Goal: Complete application form

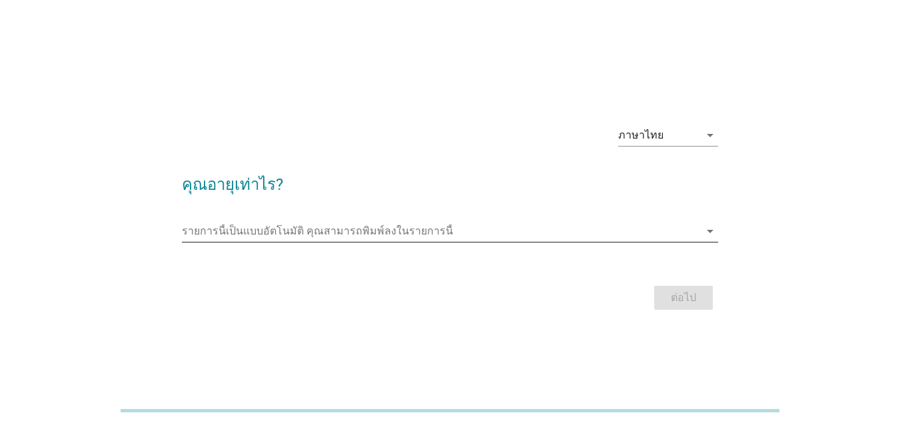
click at [714, 233] on icon "arrow_drop_down" at bounding box center [710, 231] width 16 height 16
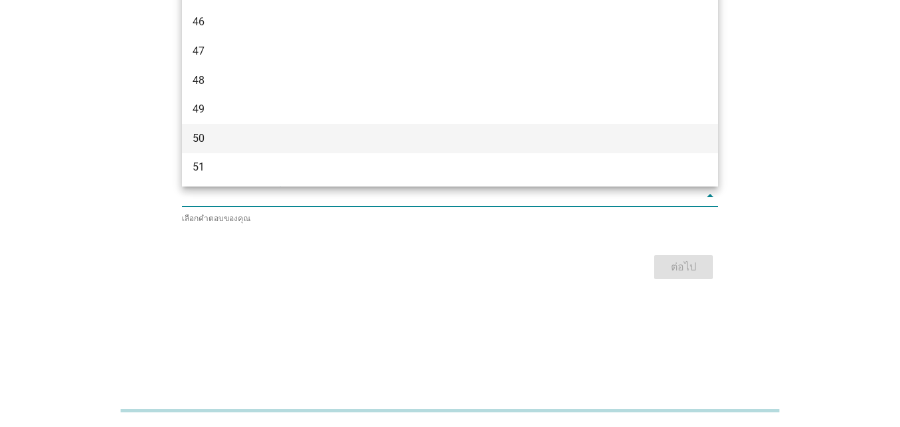
scroll to position [800, 0]
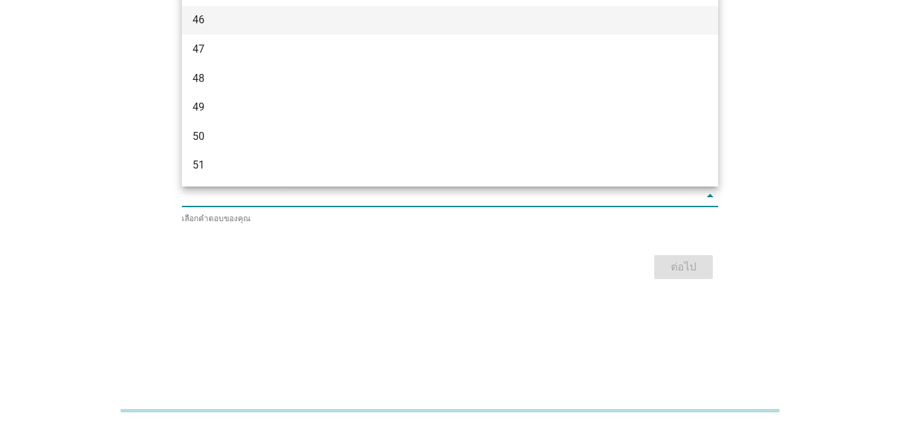
click at [204, 18] on div "46" at bounding box center [429, 20] width 473 height 16
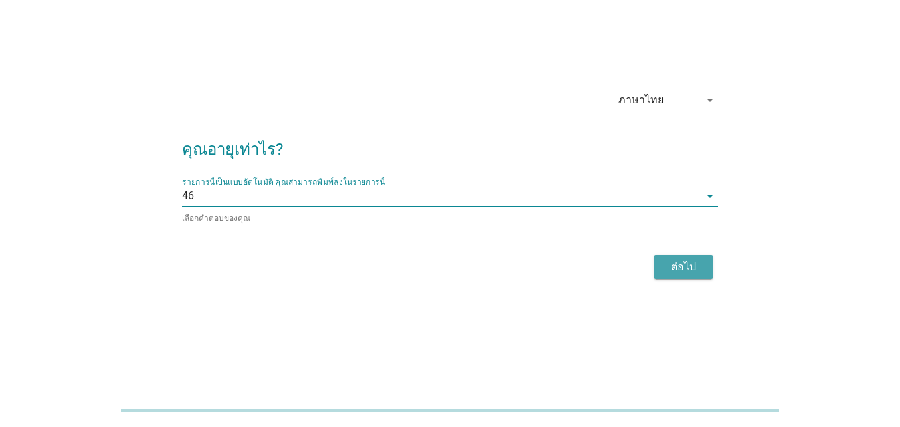
click at [680, 271] on div "ต่อไป" at bounding box center [683, 267] width 37 height 16
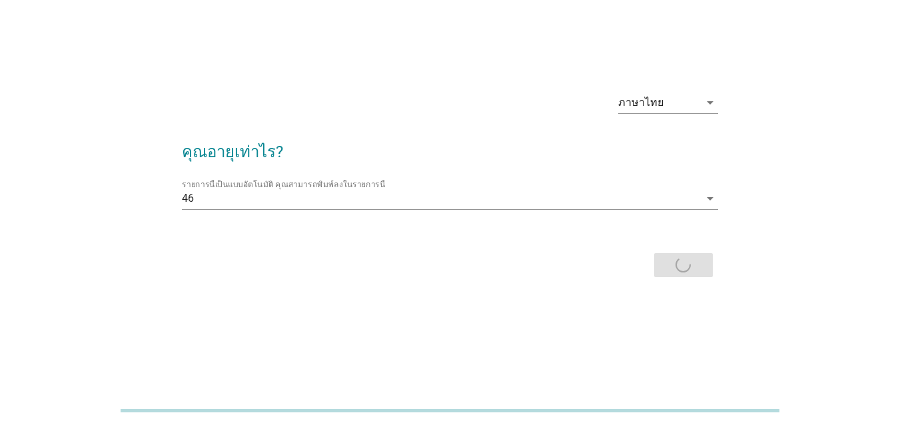
scroll to position [0, 0]
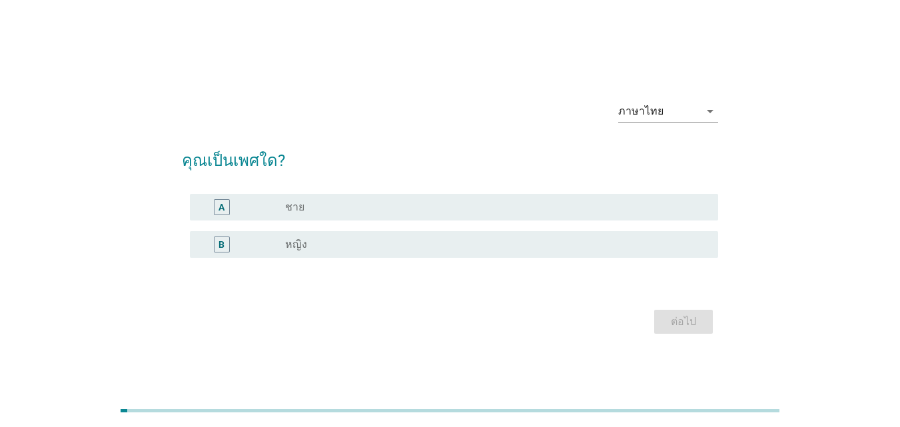
click at [293, 245] on label "หญิง" at bounding box center [296, 244] width 22 height 13
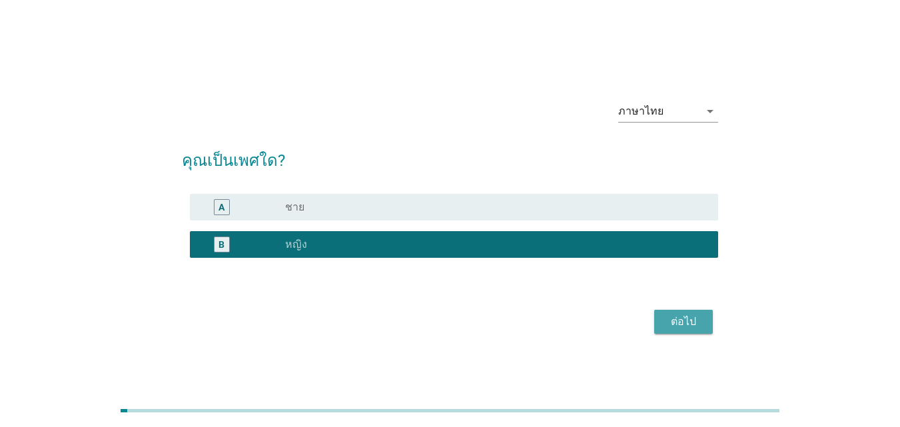
click at [674, 316] on div "ต่อไป" at bounding box center [683, 322] width 37 height 16
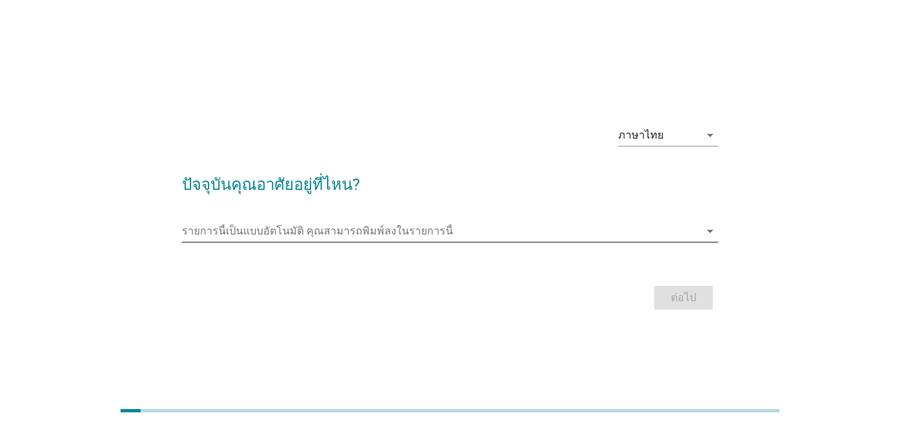
click at [419, 233] on input "รายการนี้เป็นแบบอัตโนมัติ คุณสามารถพิมพ์ลงในรายการนี้" at bounding box center [441, 231] width 518 height 21
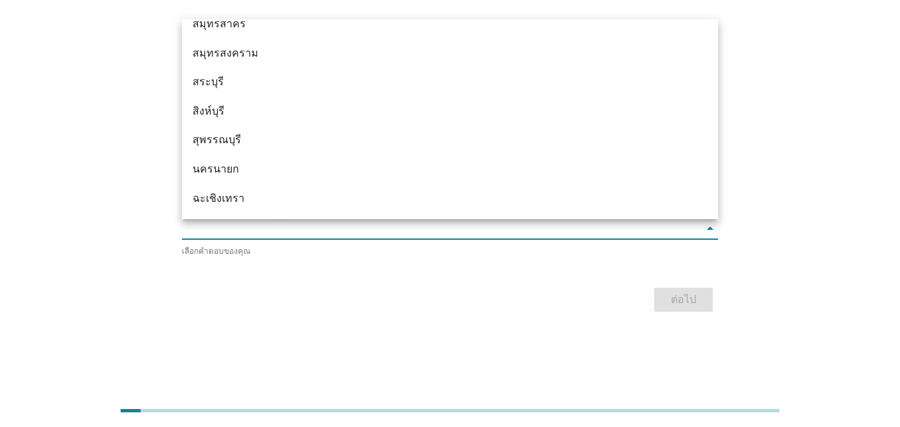
scroll to position [1106, 0]
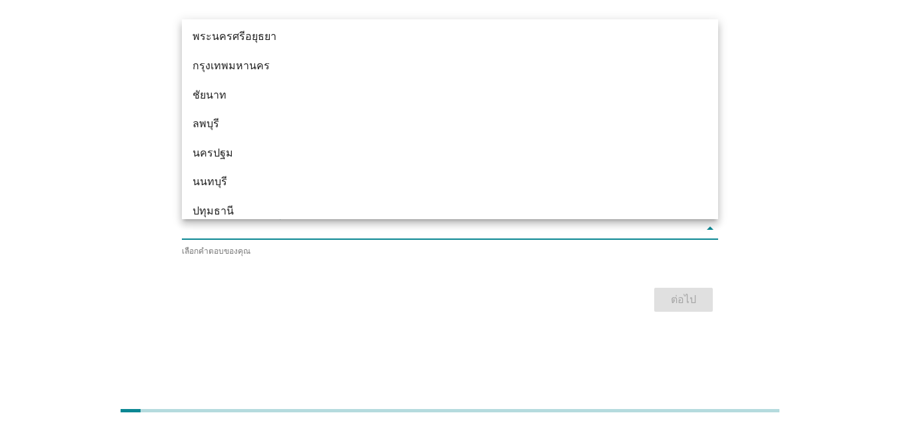
click at [234, 63] on div "กรุงเทพมหานคร" at bounding box center [429, 66] width 473 height 16
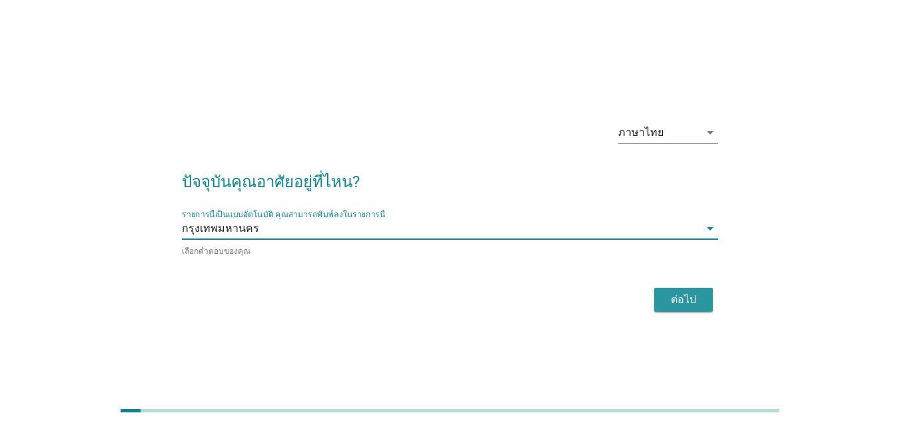
click at [686, 294] on div "ต่อไป" at bounding box center [683, 300] width 37 height 16
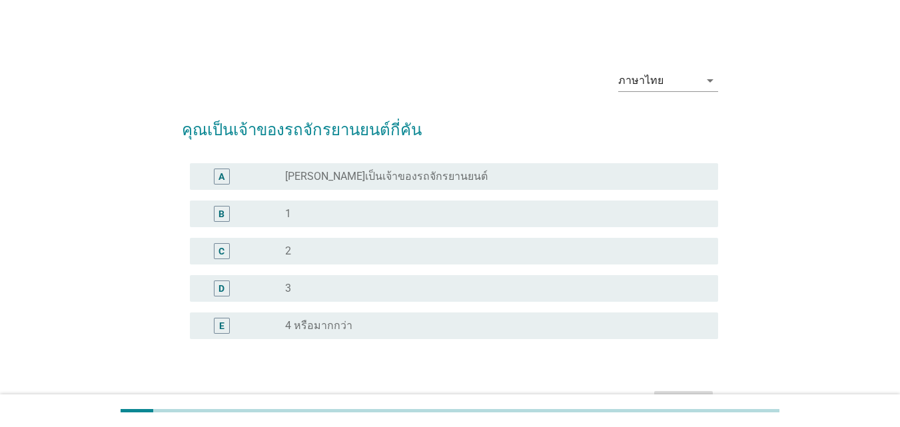
click at [281, 213] on div "B" at bounding box center [243, 214] width 85 height 16
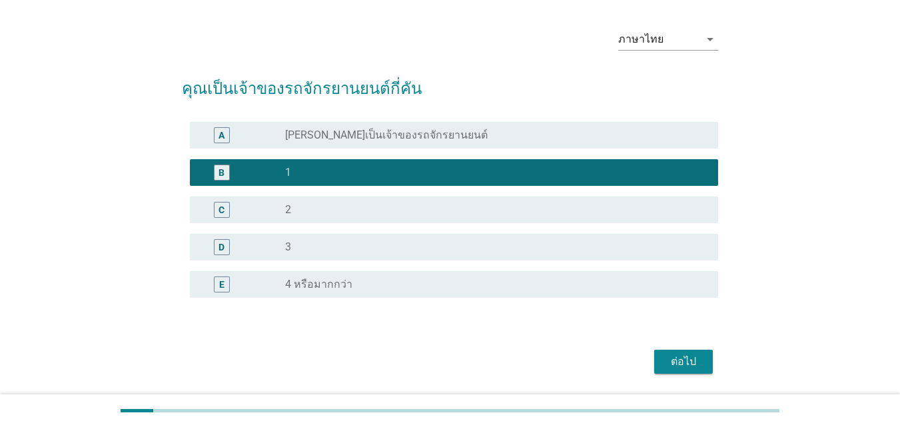
scroll to position [83, 0]
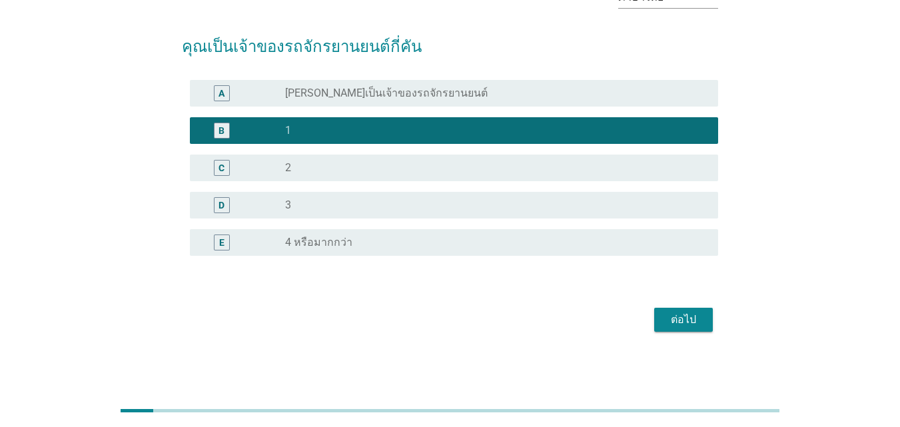
click at [693, 319] on div "ต่อไป" at bounding box center [683, 320] width 37 height 16
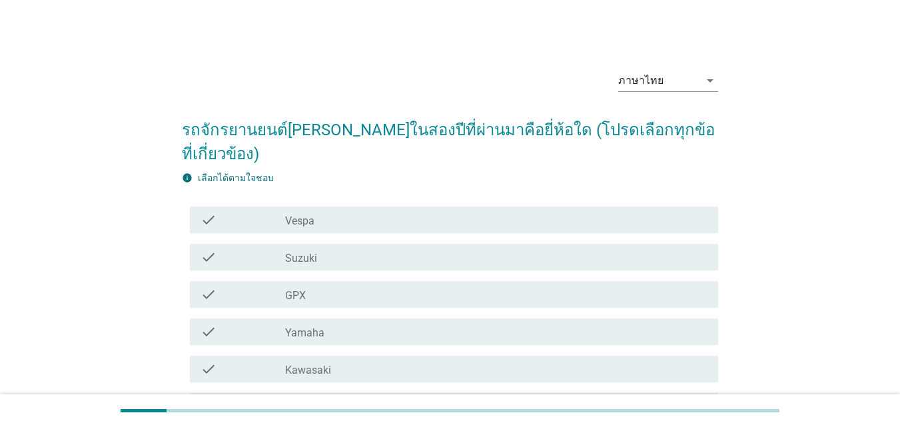
click at [320, 327] on label "Yamaha" at bounding box center [304, 333] width 39 height 13
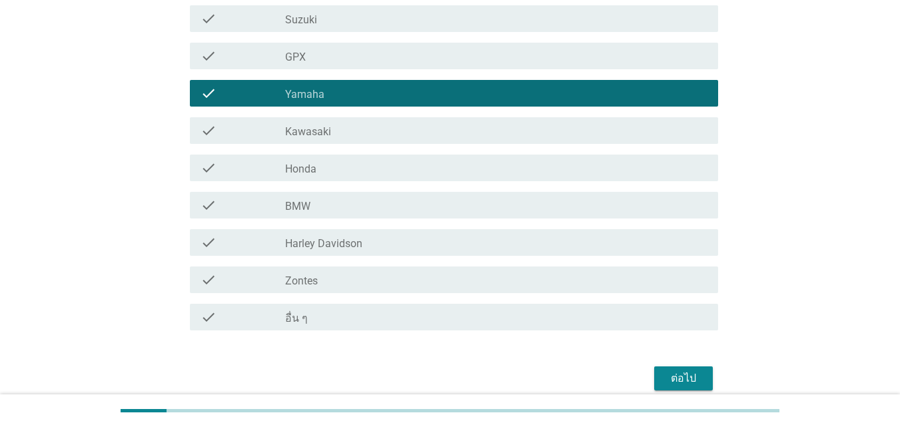
scroll to position [267, 0]
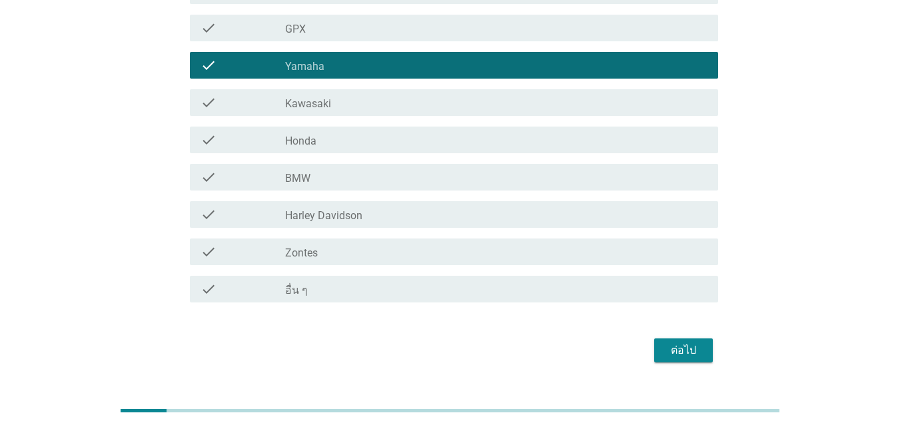
click at [706, 339] on button "ต่อไป" at bounding box center [683, 351] width 59 height 24
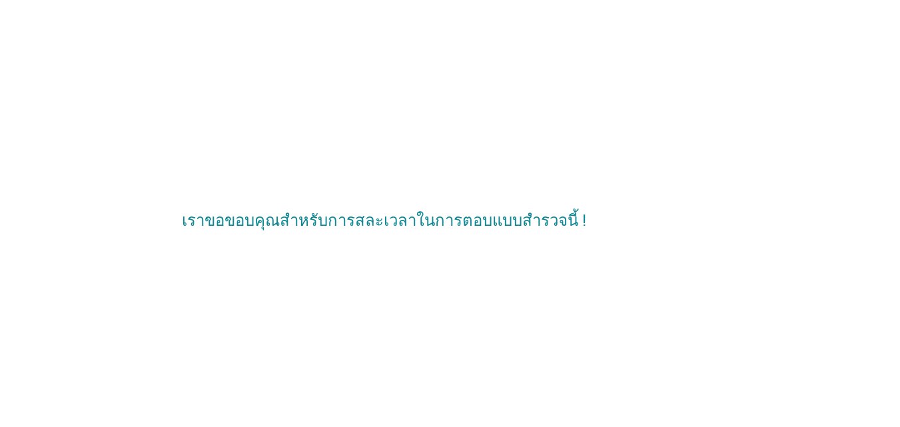
scroll to position [0, 0]
